Goal: Entertainment & Leisure: Browse casually

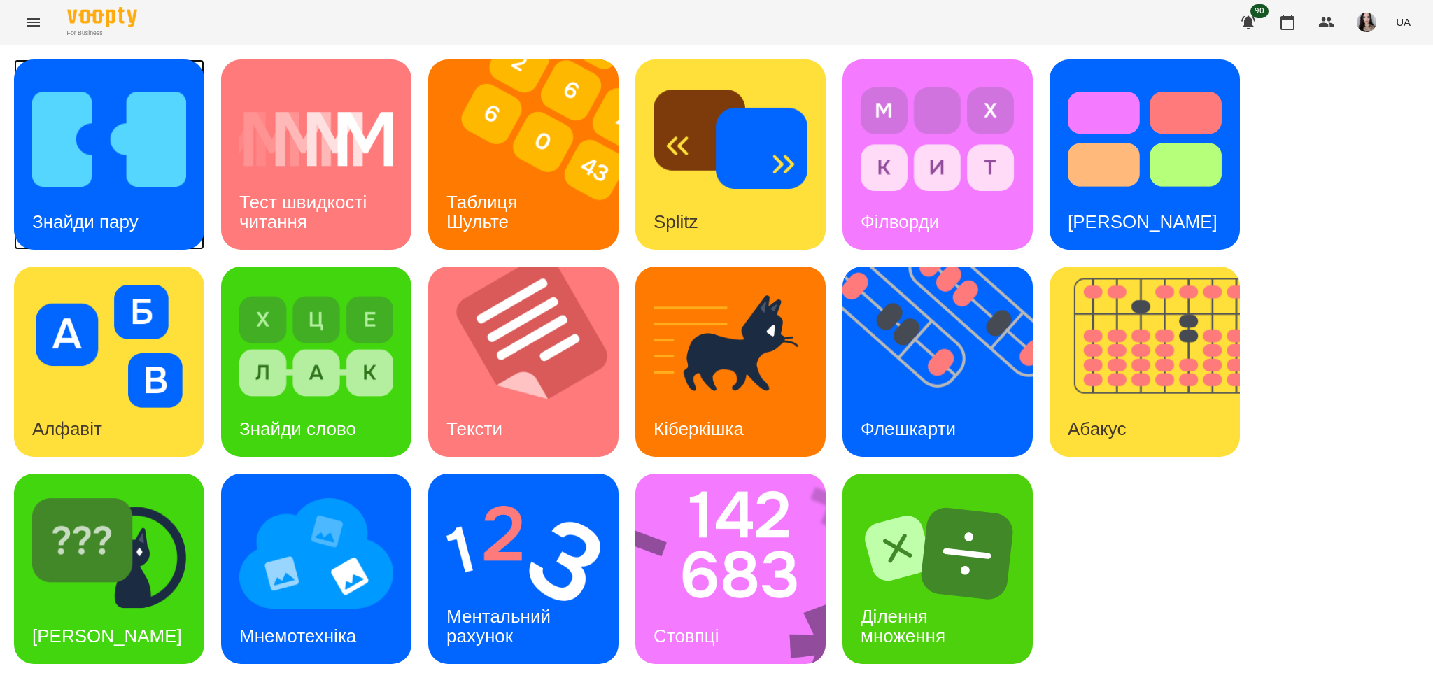
click at [120, 181] on img at bounding box center [109, 139] width 154 height 123
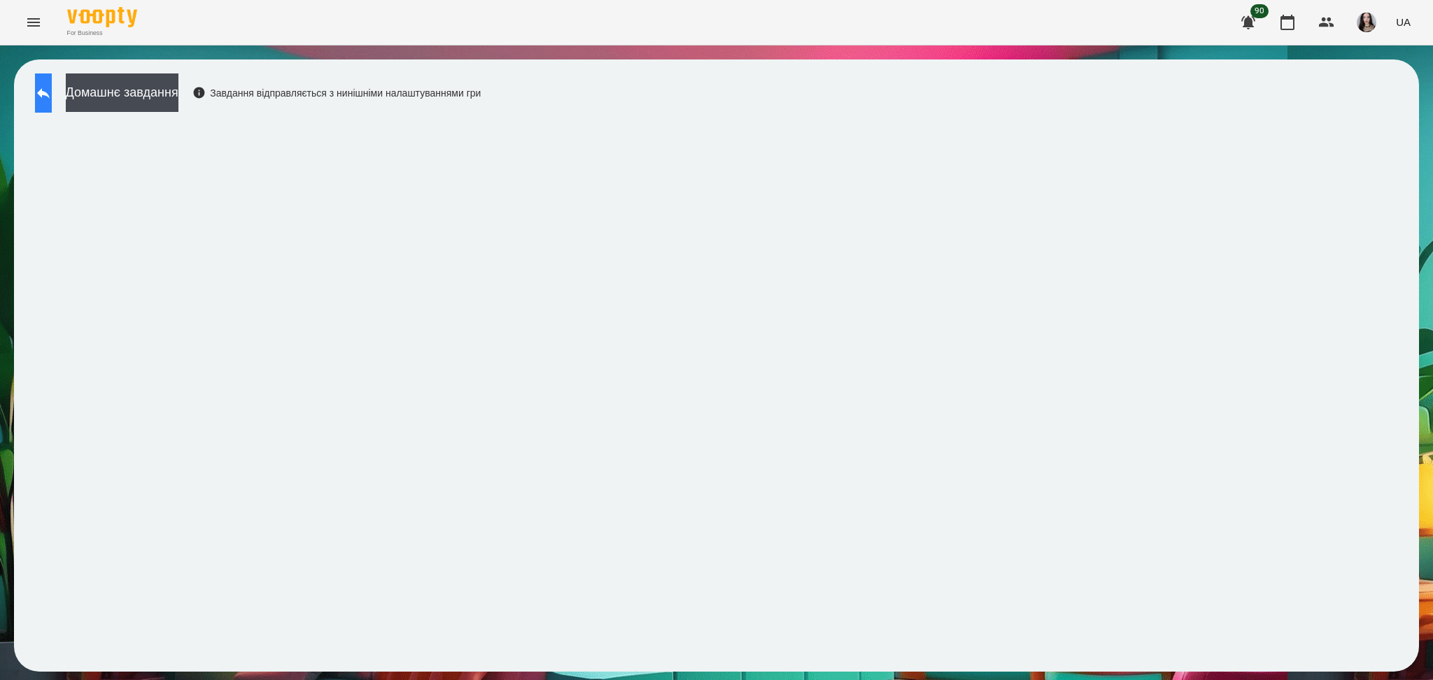
click at [52, 105] on button at bounding box center [43, 92] width 17 height 39
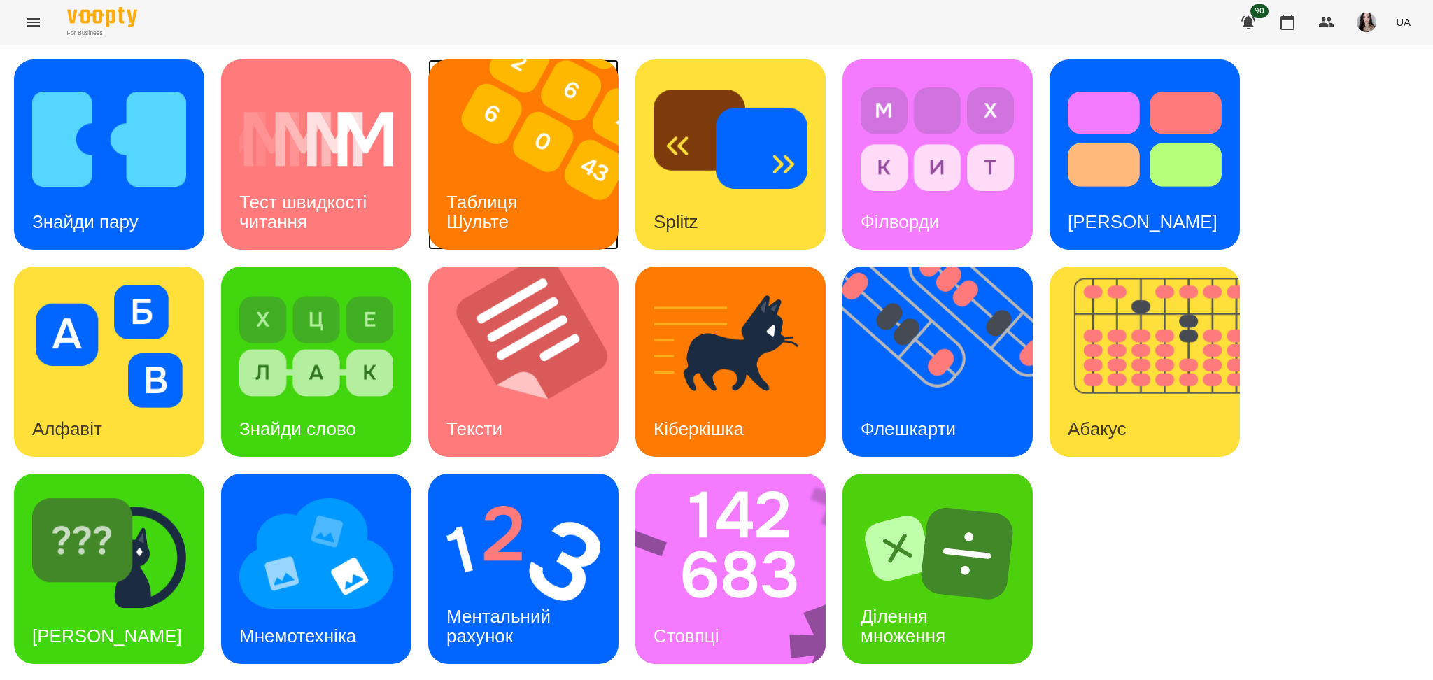
click at [513, 176] on div "Таблиця Шульте" at bounding box center [484, 212] width 113 height 75
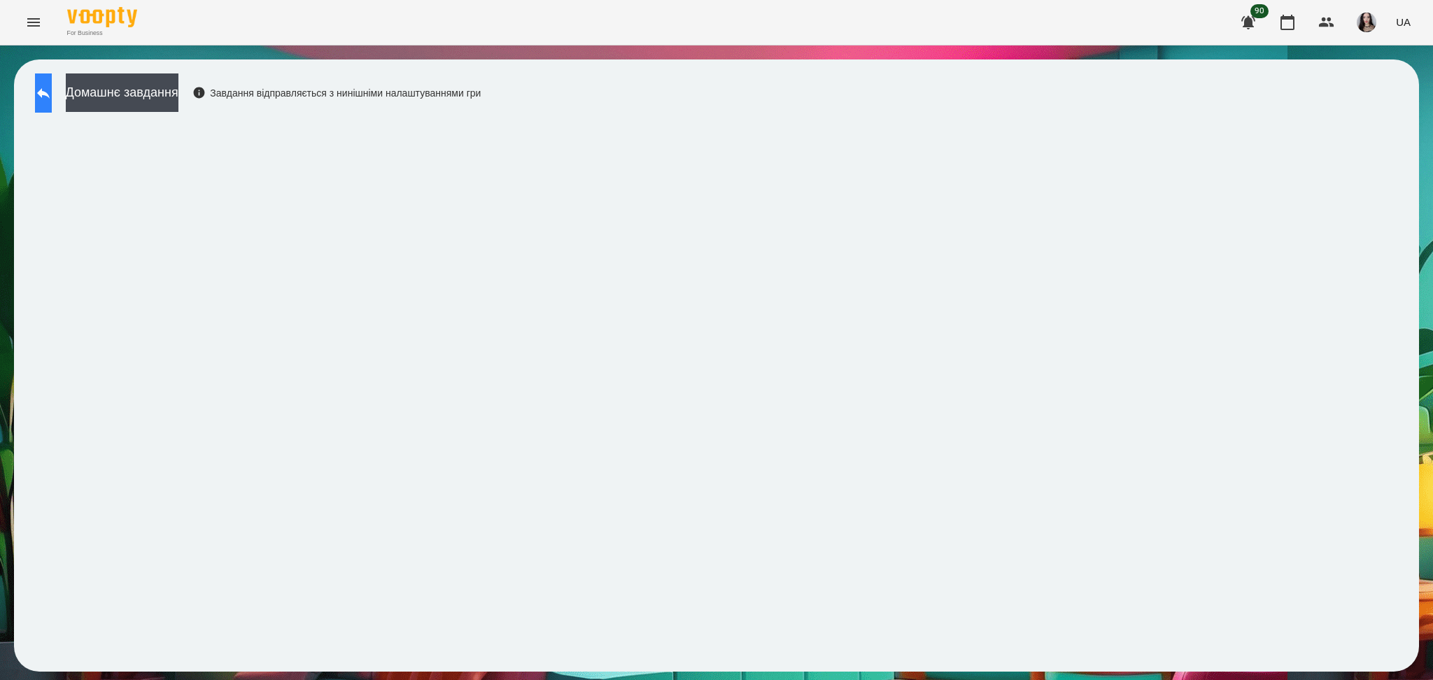
click at [52, 87] on icon at bounding box center [43, 93] width 17 height 17
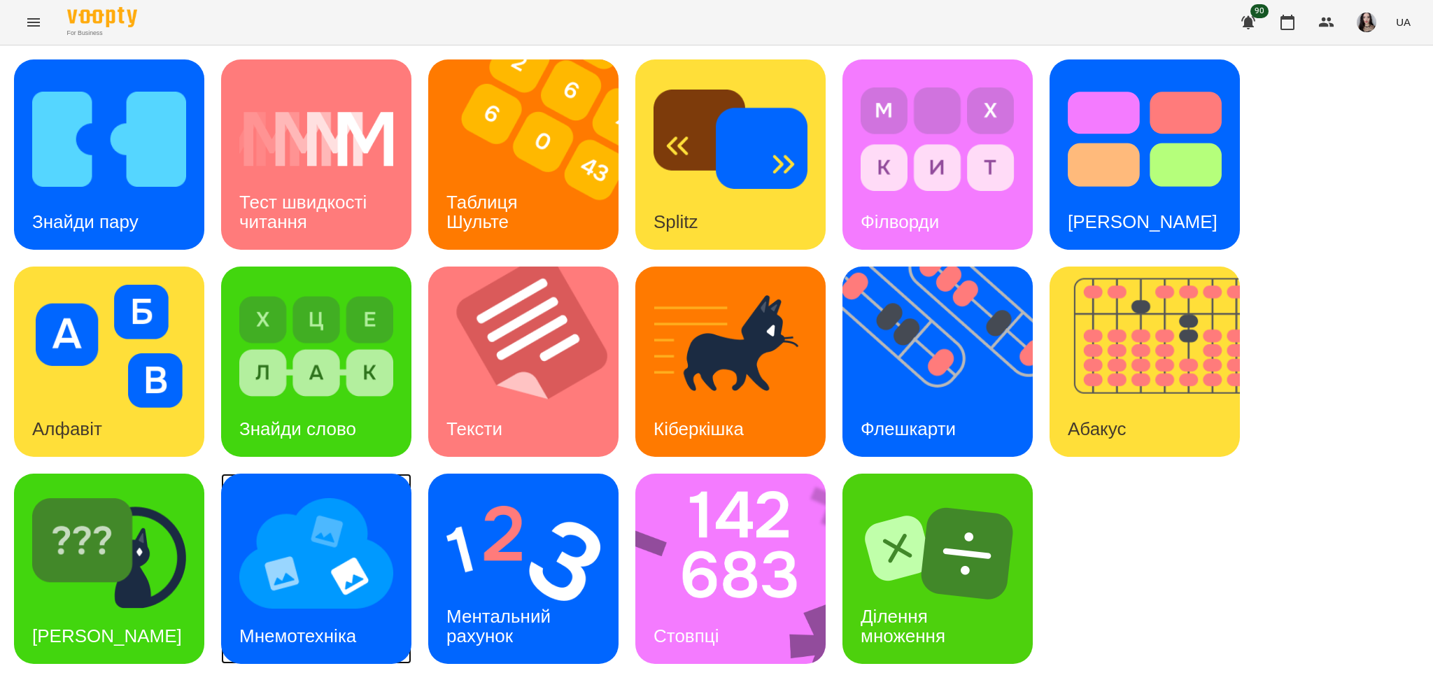
click at [331, 588] on img at bounding box center [316, 553] width 154 height 123
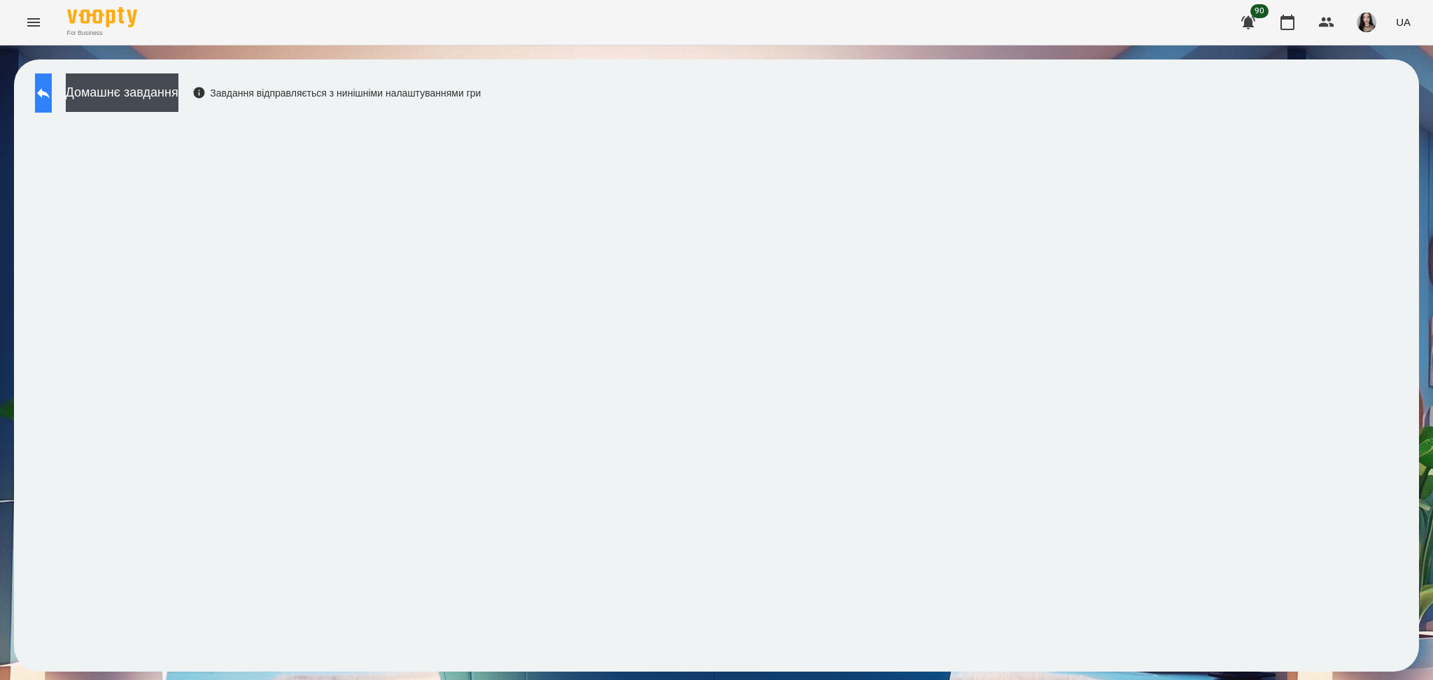
click at [43, 97] on button at bounding box center [43, 92] width 17 height 39
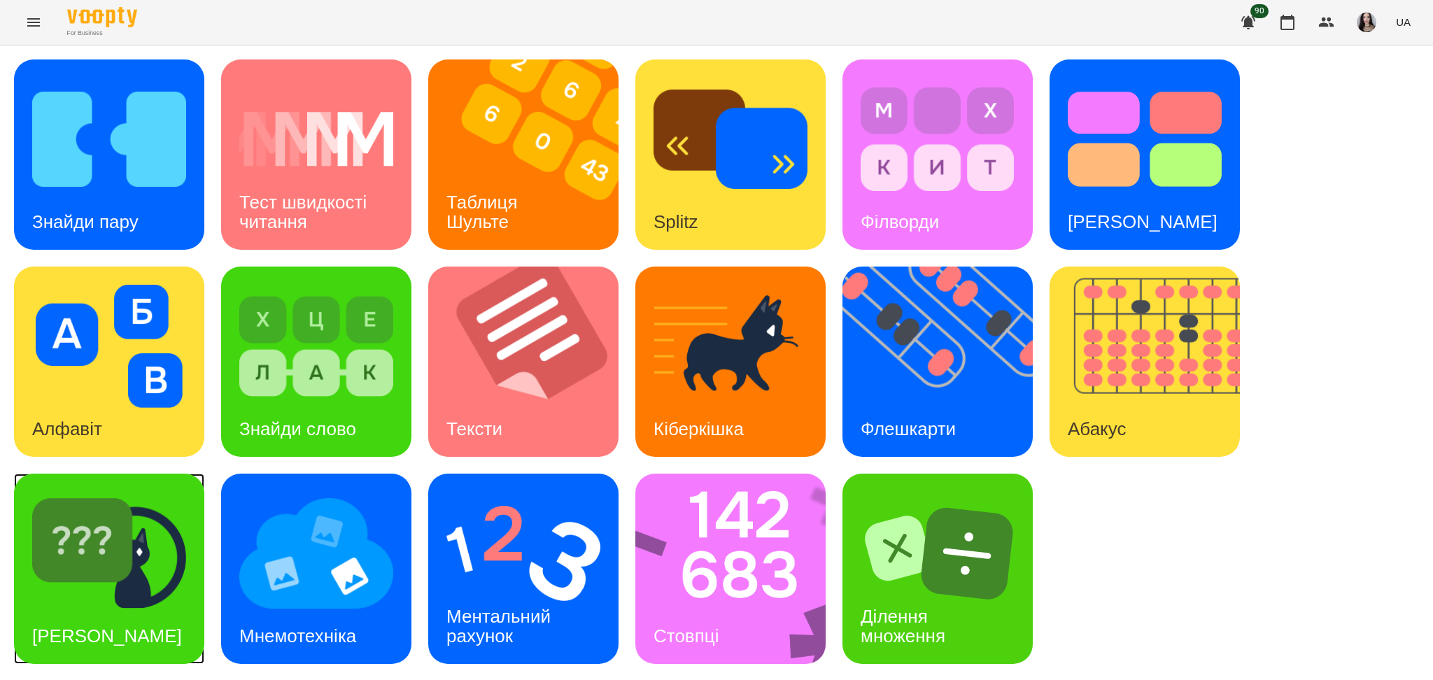
click at [78, 559] on img at bounding box center [109, 553] width 154 height 123
